Goal: Information Seeking & Learning: Learn about a topic

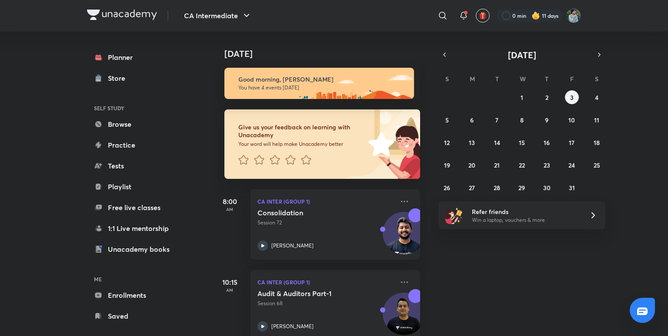
click at [469, 292] on div "Today Good morning, Santosh You have 4 events today Give us your feedback on le…" at bounding box center [439, 183] width 454 height 305
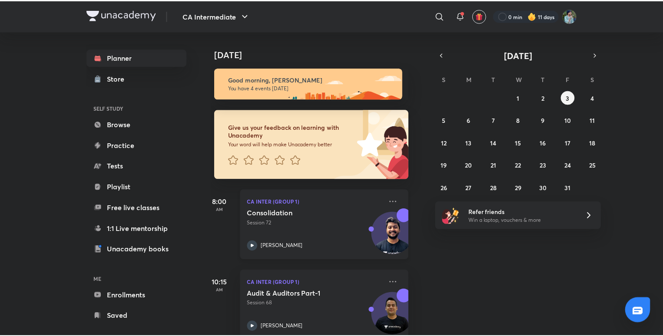
scroll to position [156, 9]
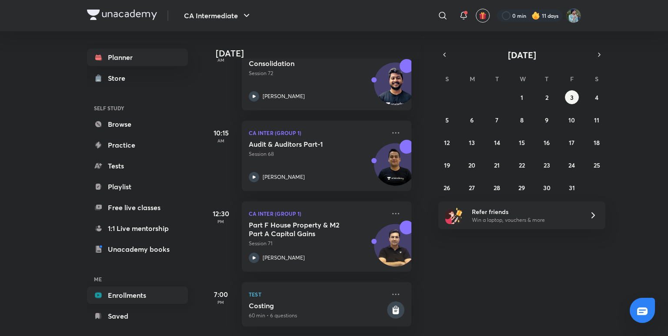
click at [128, 299] on link "Enrollments" at bounding box center [137, 295] width 101 height 17
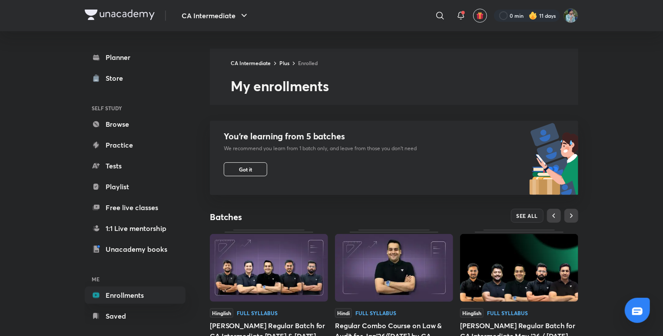
scroll to position [92, 0]
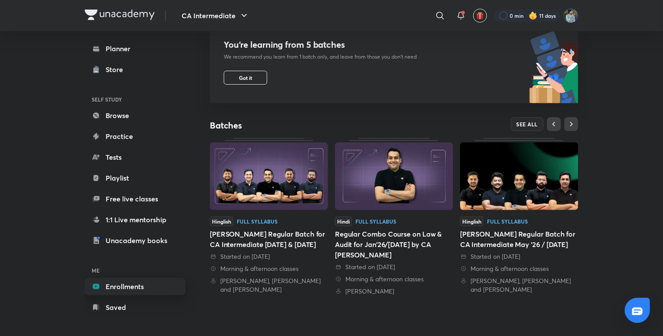
click at [146, 281] on link "Enrollments" at bounding box center [135, 286] width 101 height 17
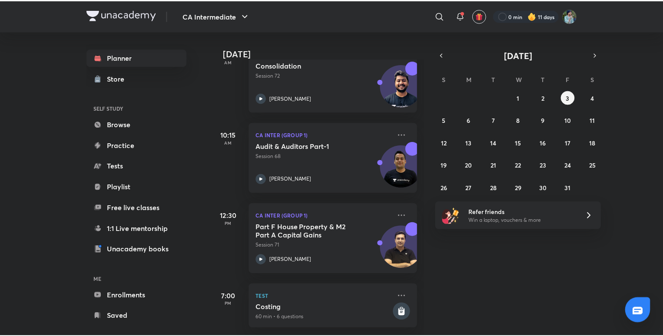
scroll to position [156, 0]
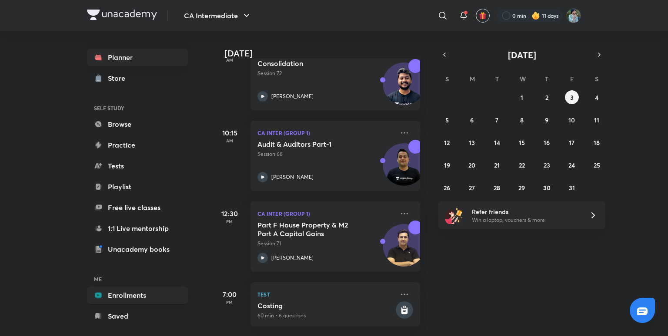
click at [136, 292] on link "Enrollments" at bounding box center [137, 295] width 101 height 17
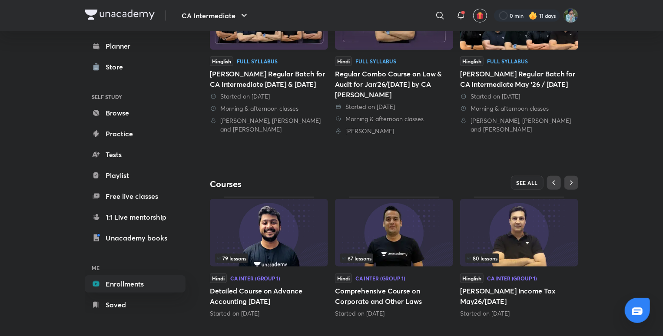
scroll to position [262, 0]
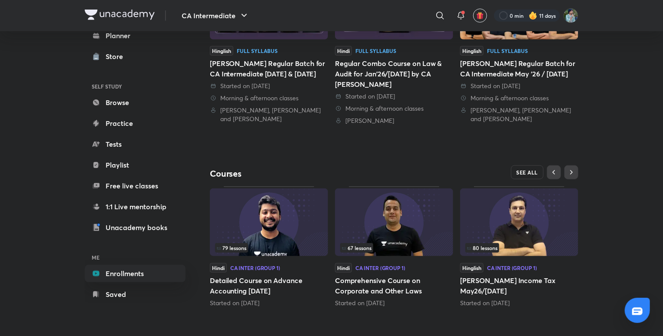
click at [530, 169] on span "SEE ALL" at bounding box center [528, 172] width 22 height 6
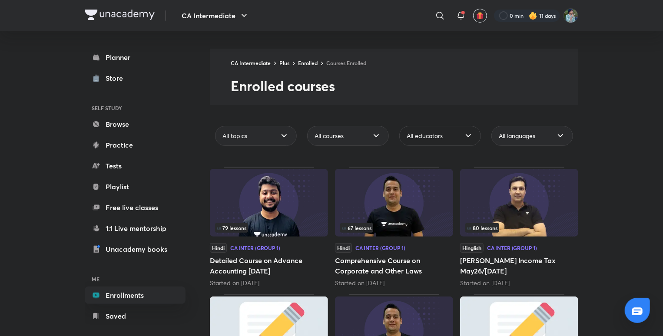
click at [473, 135] on icon at bounding box center [468, 136] width 10 height 10
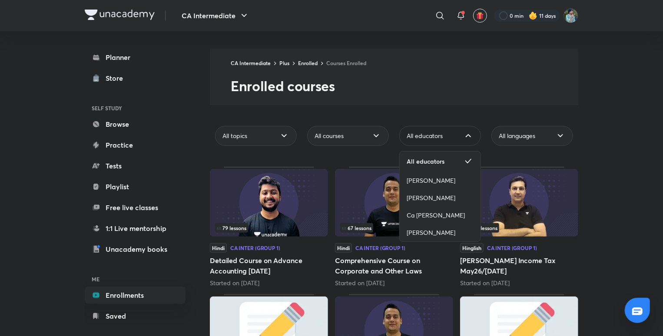
click at [473, 135] on icon at bounding box center [468, 136] width 10 height 10
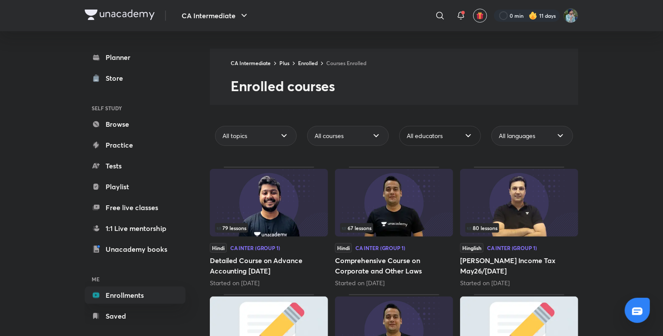
click at [468, 142] on div "All educators" at bounding box center [440, 136] width 82 height 20
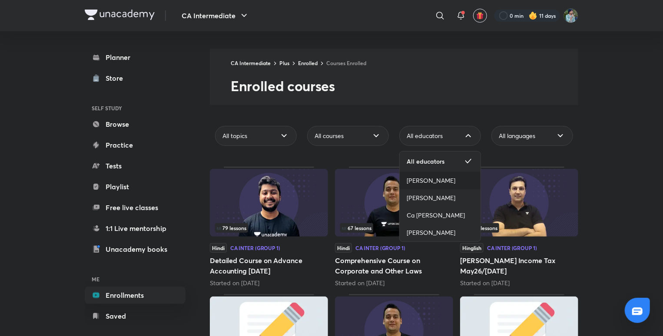
click at [431, 182] on span "[PERSON_NAME]" at bounding box center [431, 180] width 49 height 9
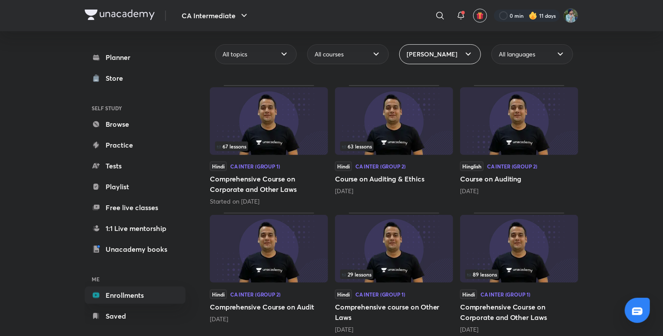
scroll to position [80, 0]
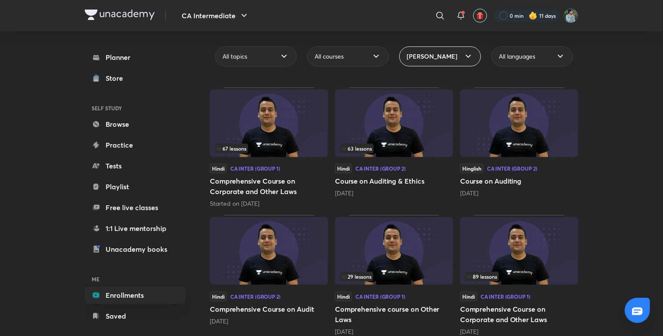
click at [400, 136] on img at bounding box center [394, 124] width 118 height 68
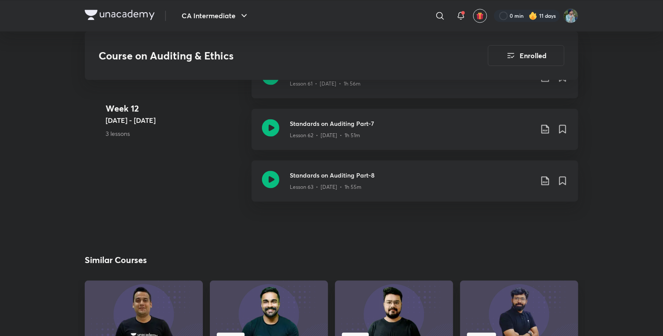
scroll to position [4102, 0]
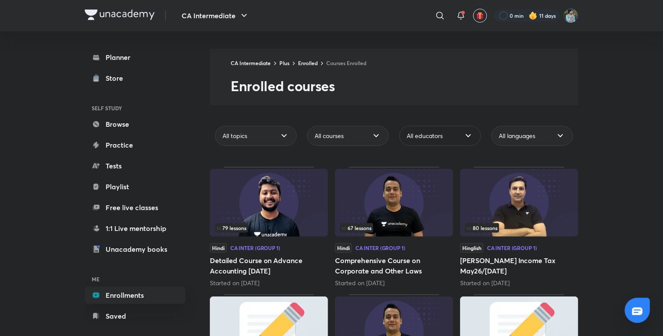
click at [468, 139] on icon at bounding box center [468, 136] width 10 height 10
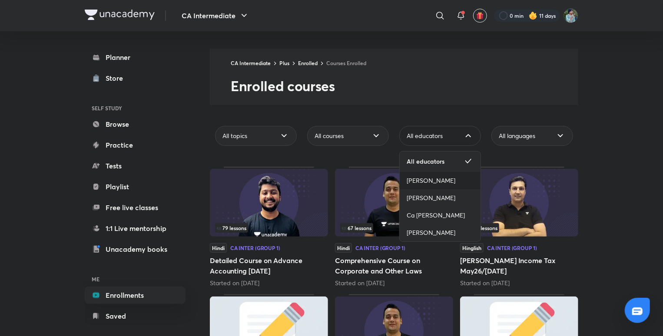
click at [438, 174] on div "[PERSON_NAME]" at bounding box center [440, 180] width 81 height 17
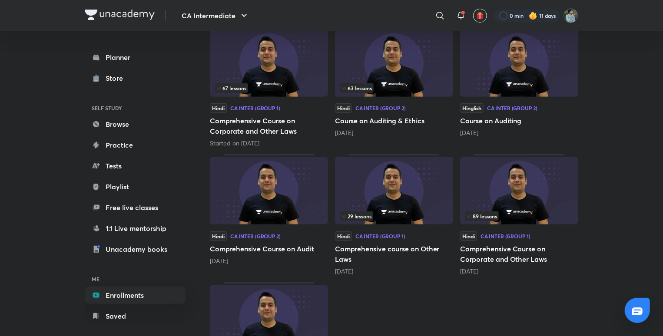
scroll to position [212, 0]
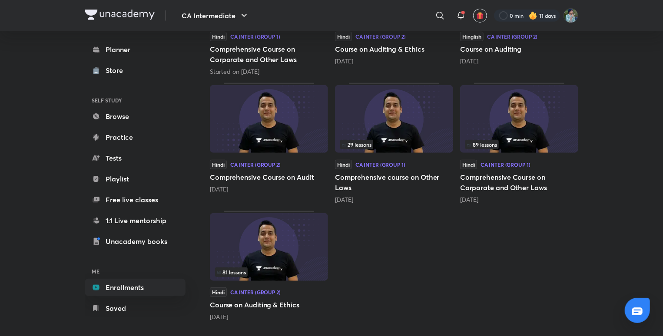
click at [300, 246] on img at bounding box center [269, 247] width 118 height 68
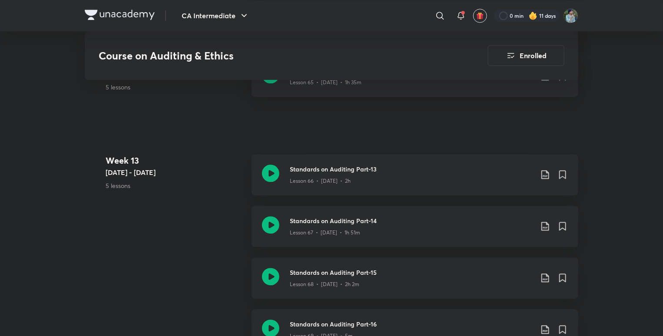
scroll to position [4359, 0]
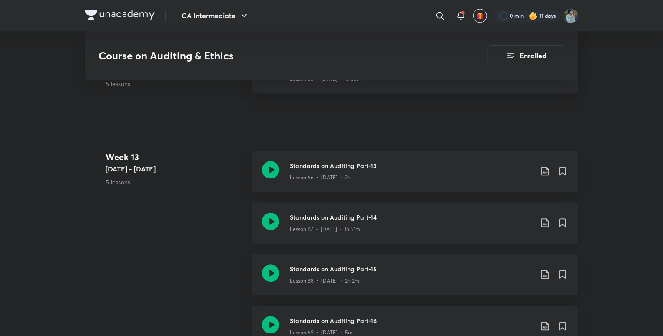
click at [269, 220] on icon at bounding box center [270, 221] width 17 height 17
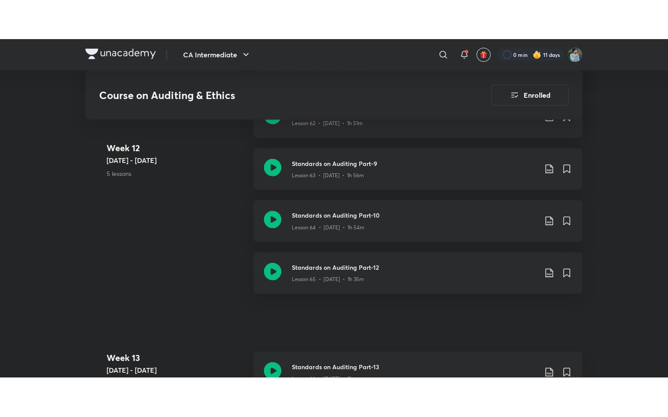
scroll to position [4195, 0]
